Goal: Information Seeking & Learning: Learn about a topic

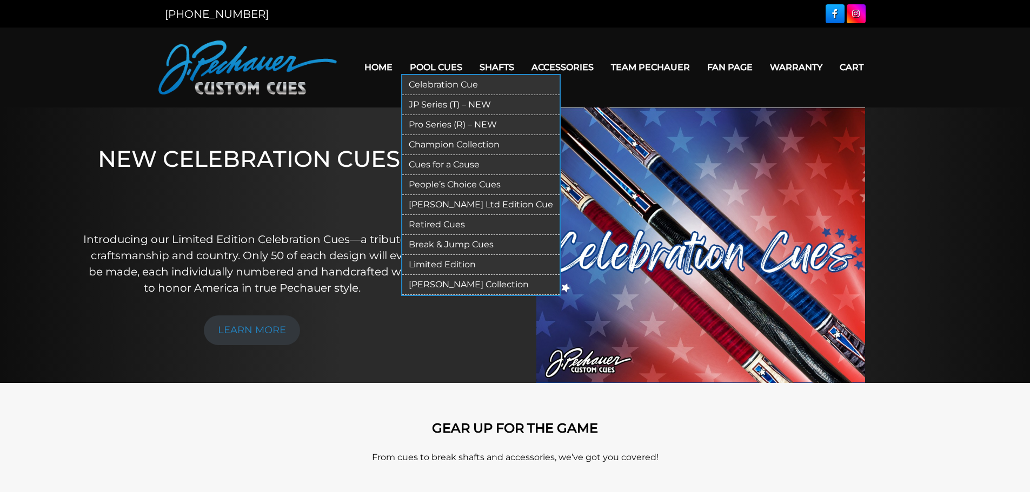
click at [435, 64] on link "Pool Cues" at bounding box center [436, 68] width 70 height 28
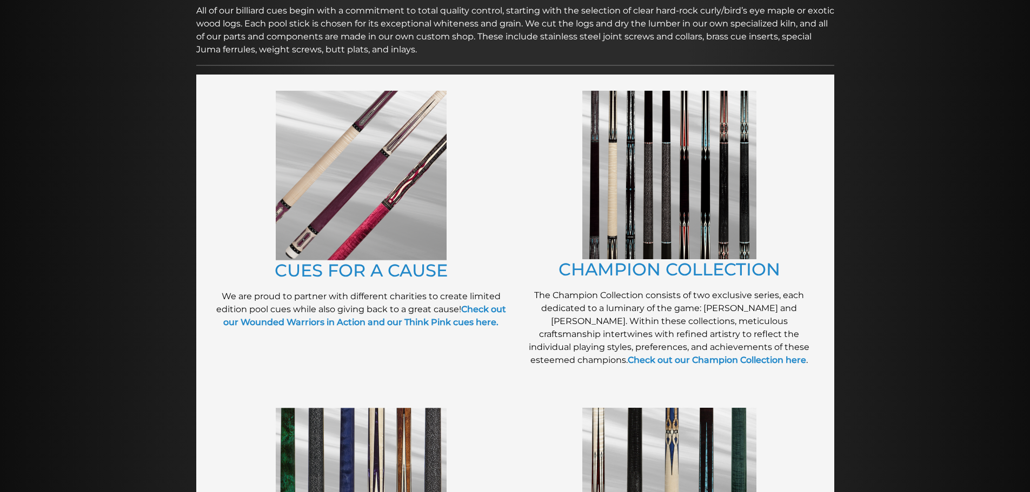
scroll to position [180, 0]
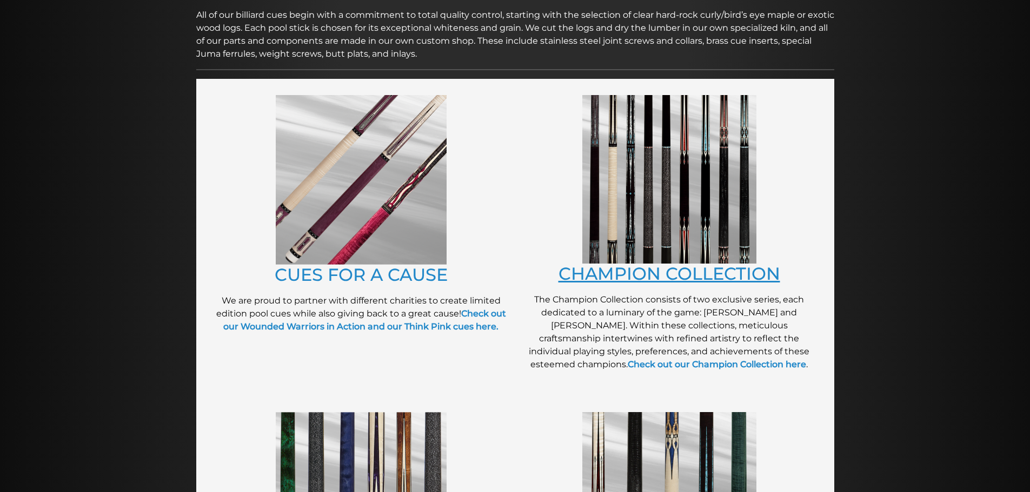
click at [709, 274] on link "CHAMPION COLLECTION" at bounding box center [669, 273] width 222 height 21
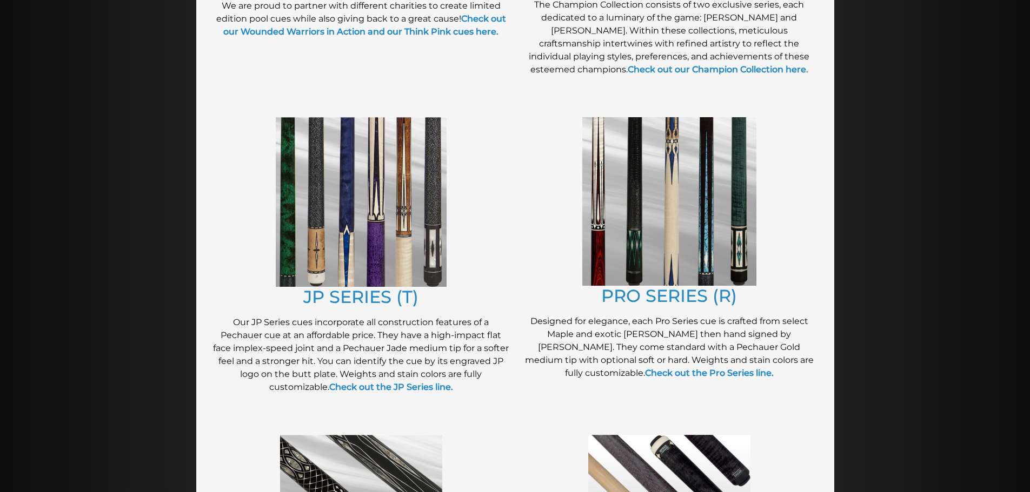
scroll to position [477, 0]
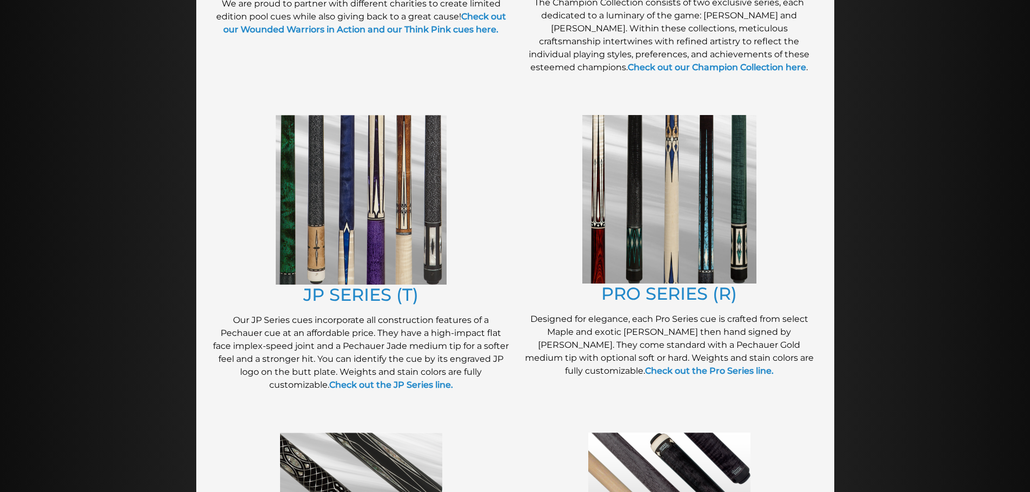
click at [419, 241] on img at bounding box center [361, 200] width 171 height 170
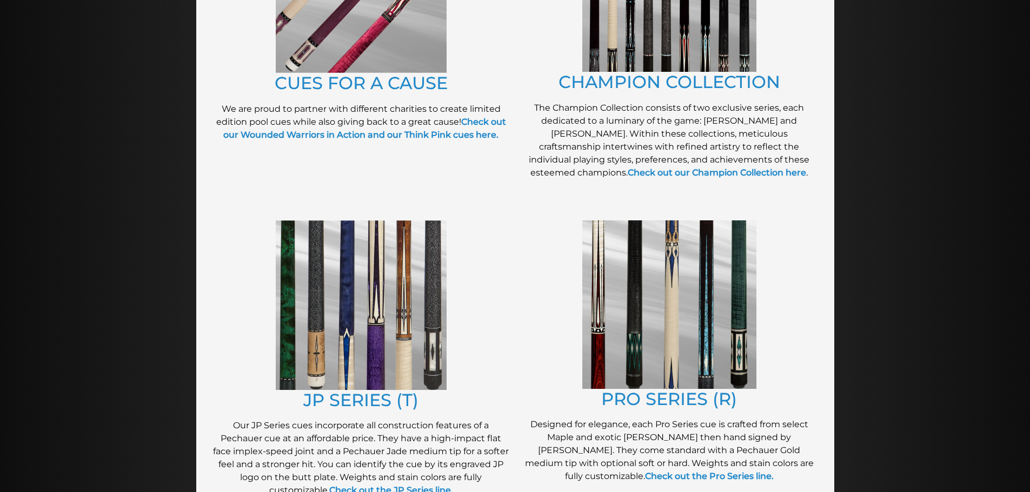
scroll to position [369, 0]
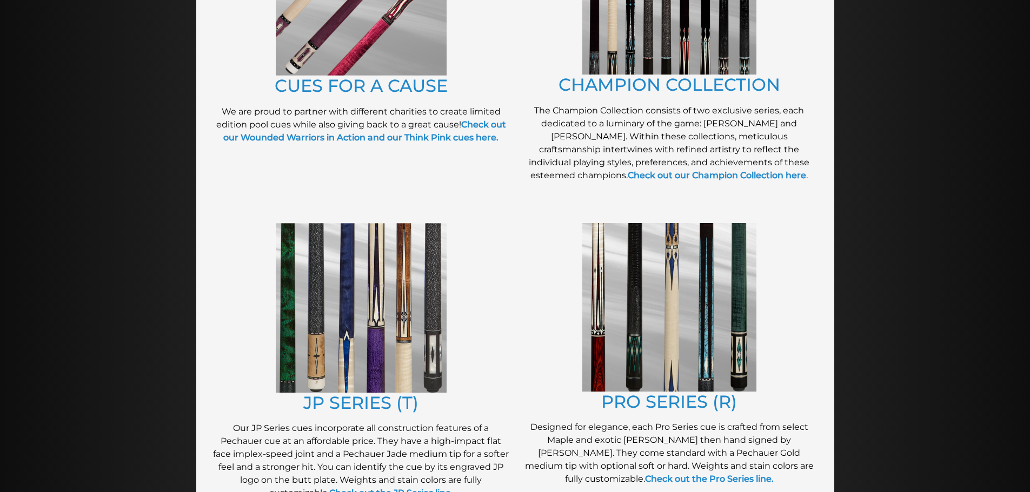
click at [638, 318] on img at bounding box center [669, 307] width 174 height 169
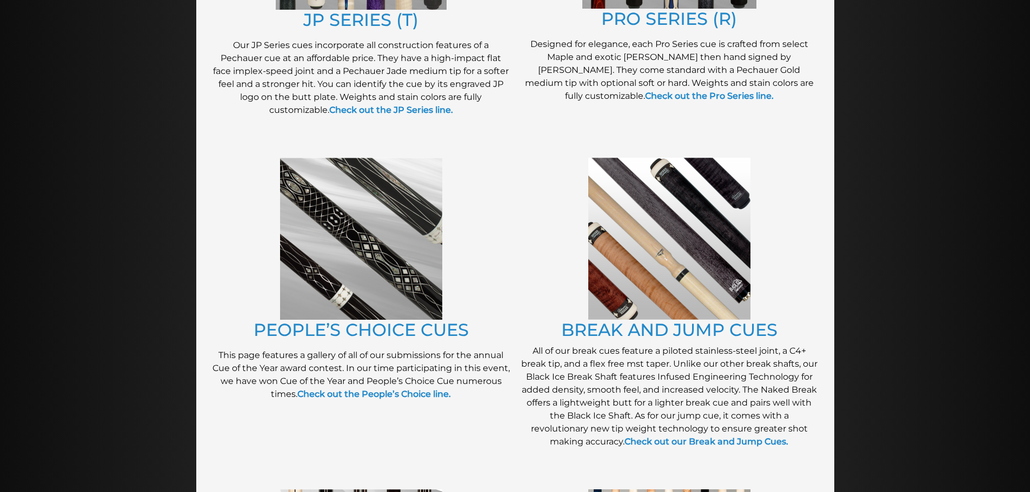
scroll to position [743, 0]
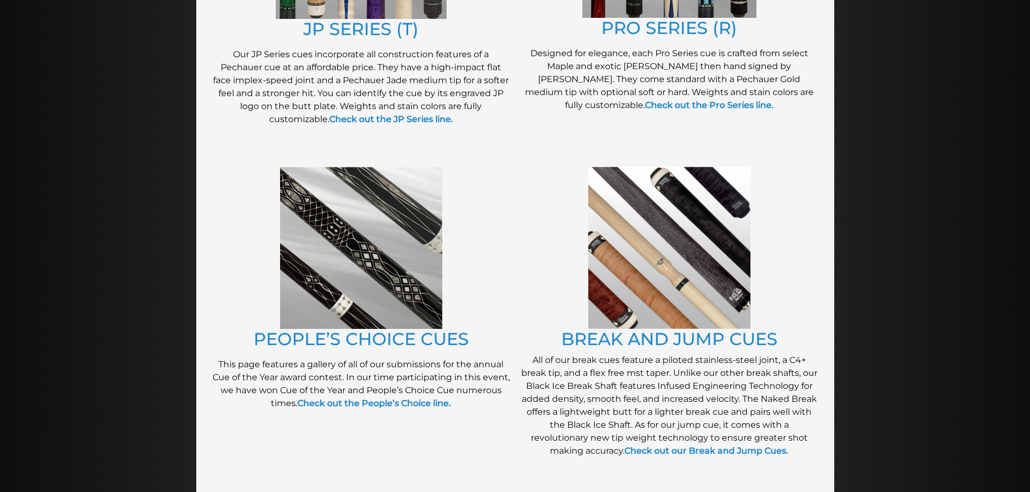
click at [380, 238] on img at bounding box center [361, 248] width 162 height 162
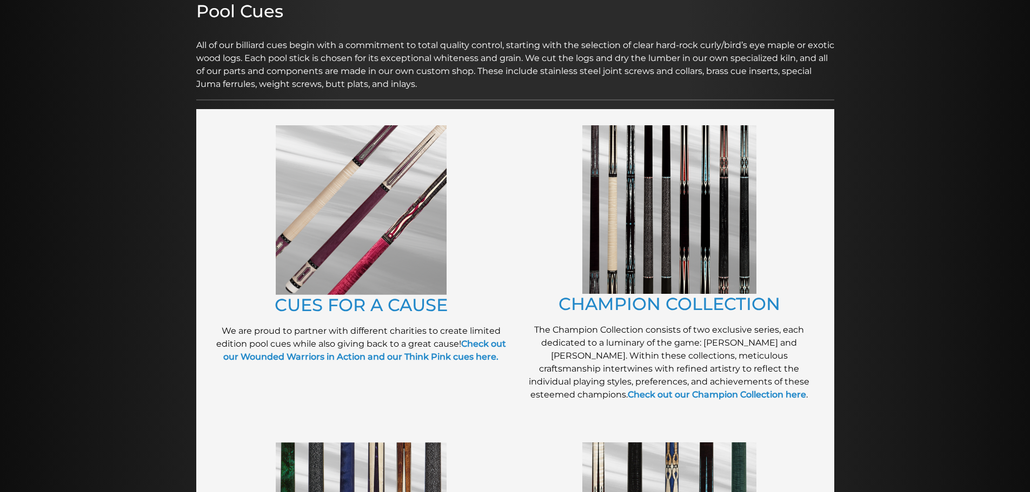
scroll to position [138, 0]
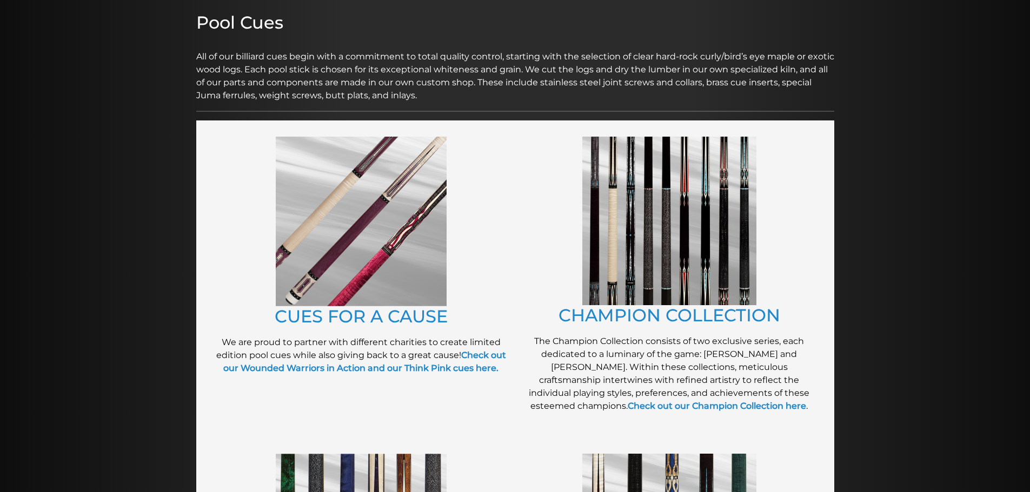
click at [373, 235] on img at bounding box center [361, 222] width 171 height 170
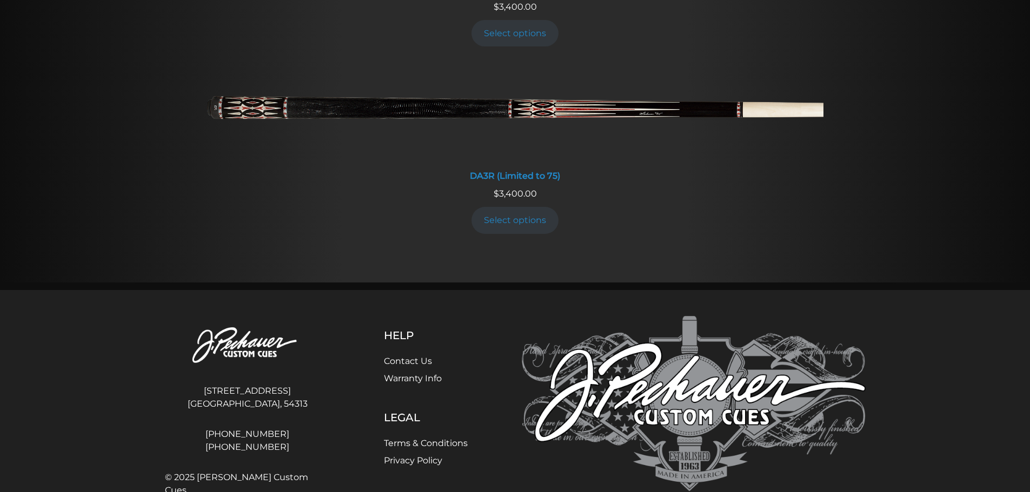
scroll to position [2239, 0]
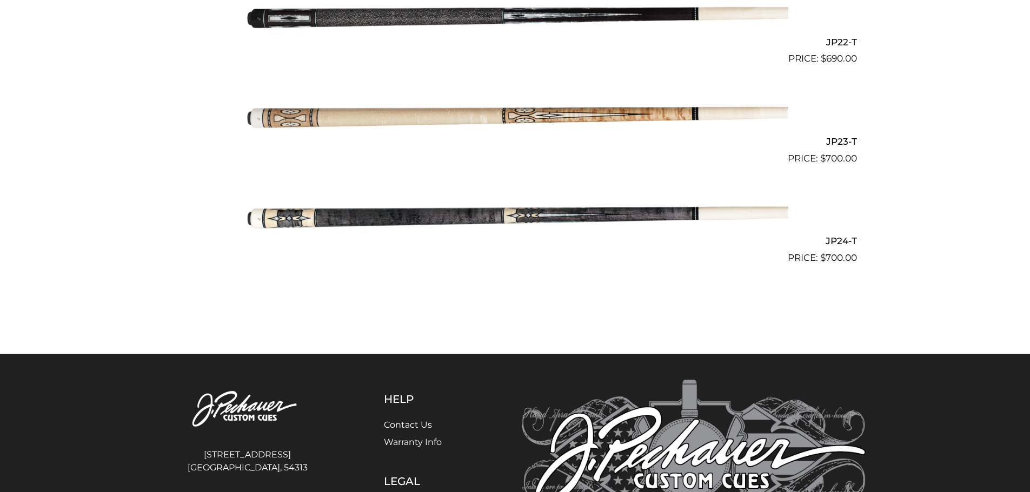
scroll to position [2471, 0]
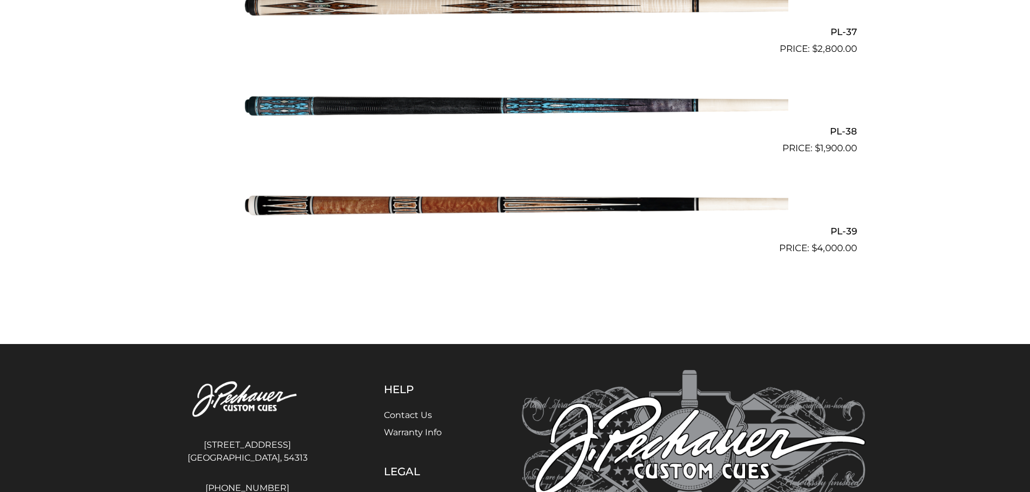
scroll to position [3081, 0]
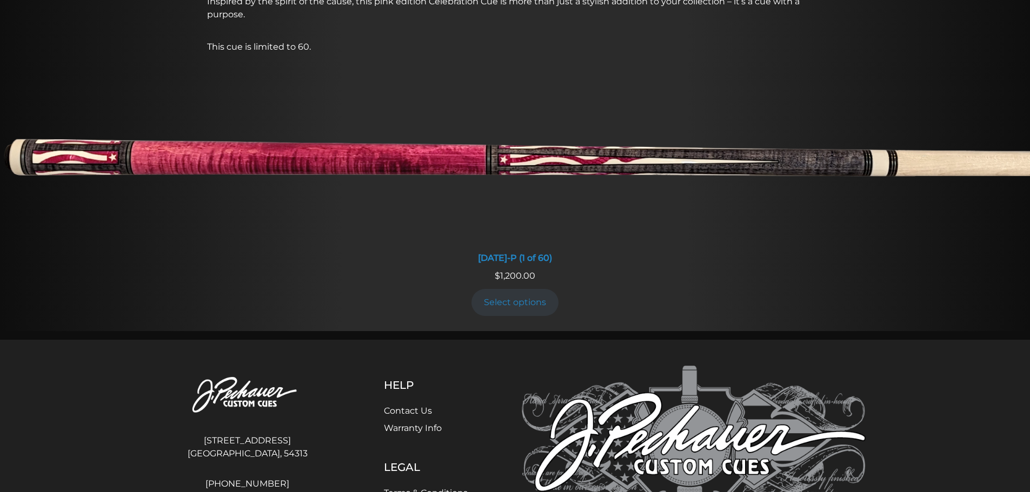
scroll to position [1025, 0]
